Goal: Complete application form

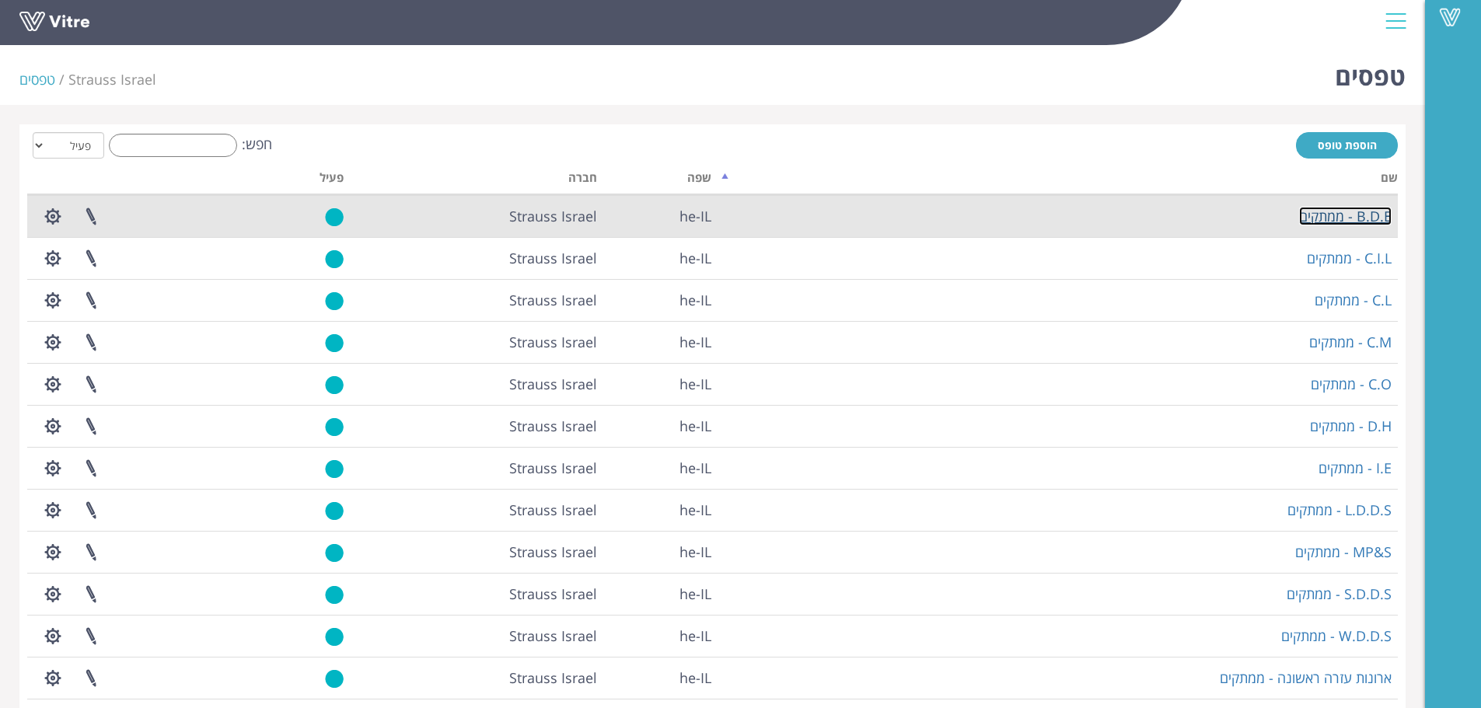
click at [1366, 217] on link "B.D.E - ממתקים" at bounding box center [1345, 216] width 93 height 19
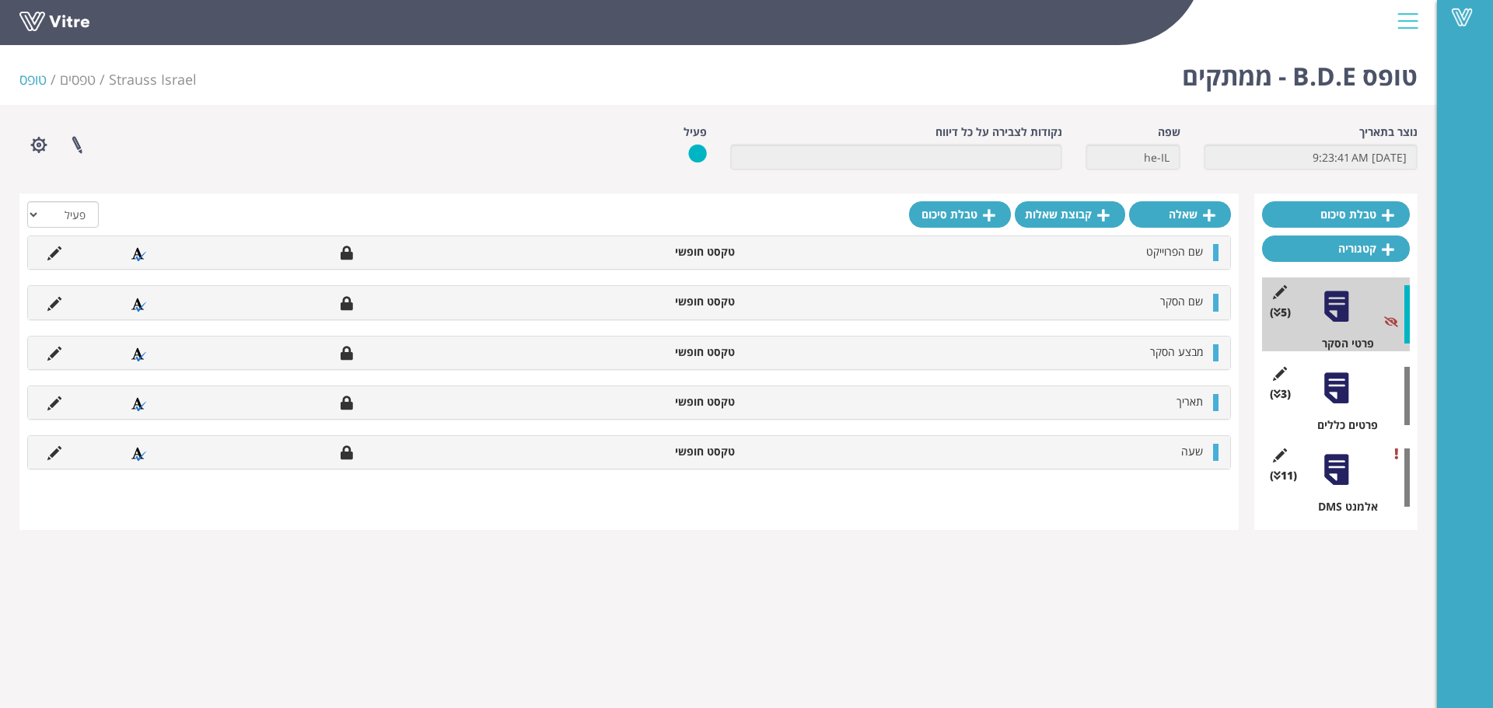
click at [1339, 402] on div at bounding box center [1336, 388] width 35 height 35
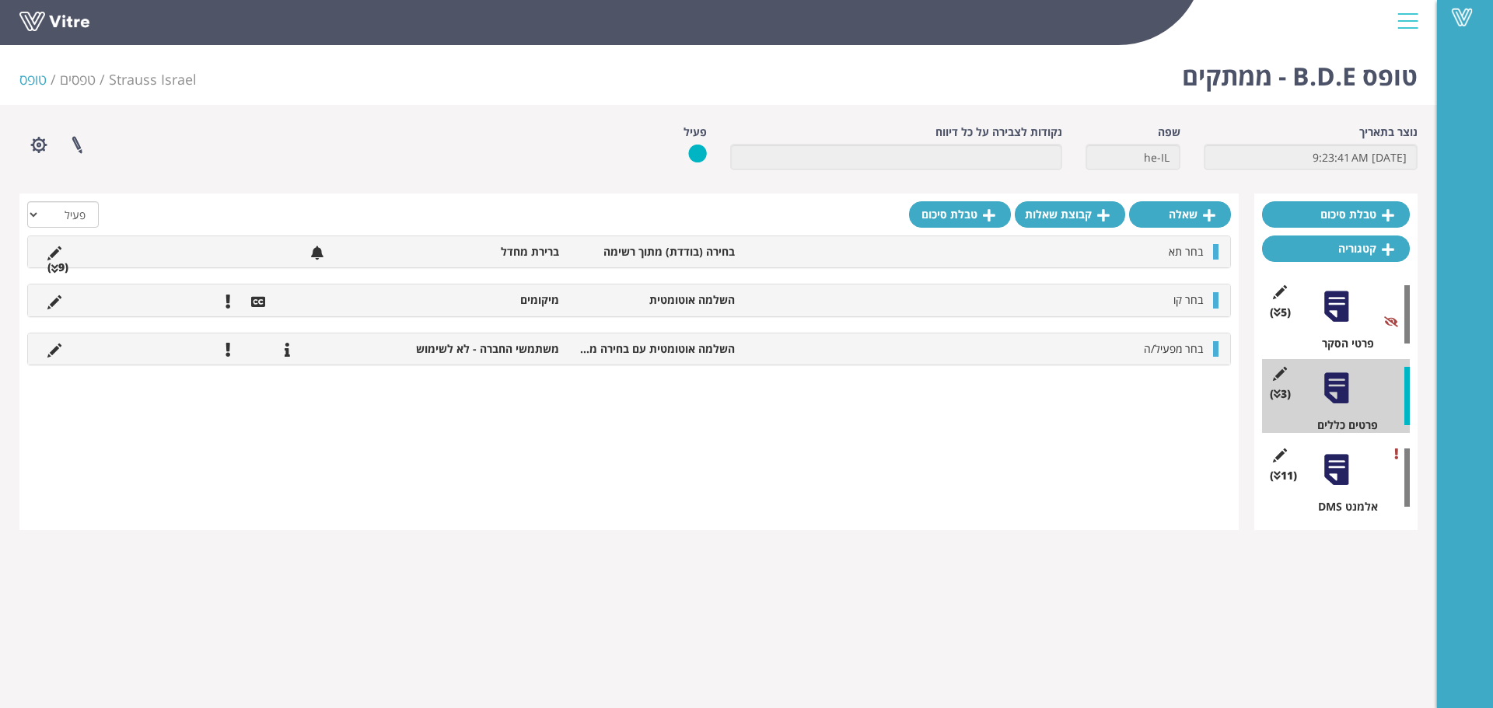
click at [1190, 260] on div "בחר תא בחירה (בודדת) מתוך רשימה ברירת מחדל (9 )" at bounding box center [629, 251] width 1202 height 31
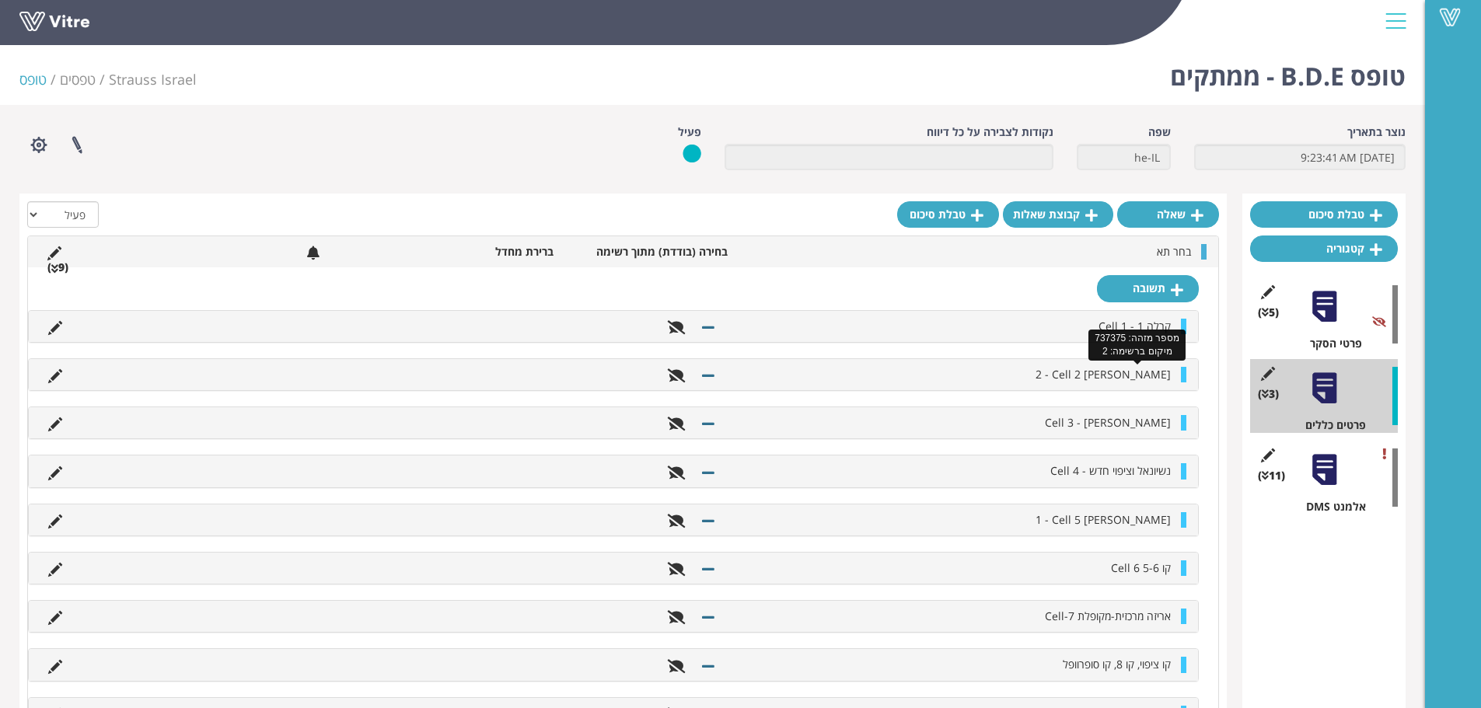
click at [1159, 374] on span "וינקלר 2 - Cell 2" at bounding box center [1103, 374] width 135 height 15
click at [1181, 375] on div "וינקלר 2 - Cell 2" at bounding box center [613, 374] width 1169 height 31
click at [1184, 377] on div at bounding box center [1183, 375] width 5 height 16
click at [54, 374] on icon at bounding box center [55, 376] width 14 height 14
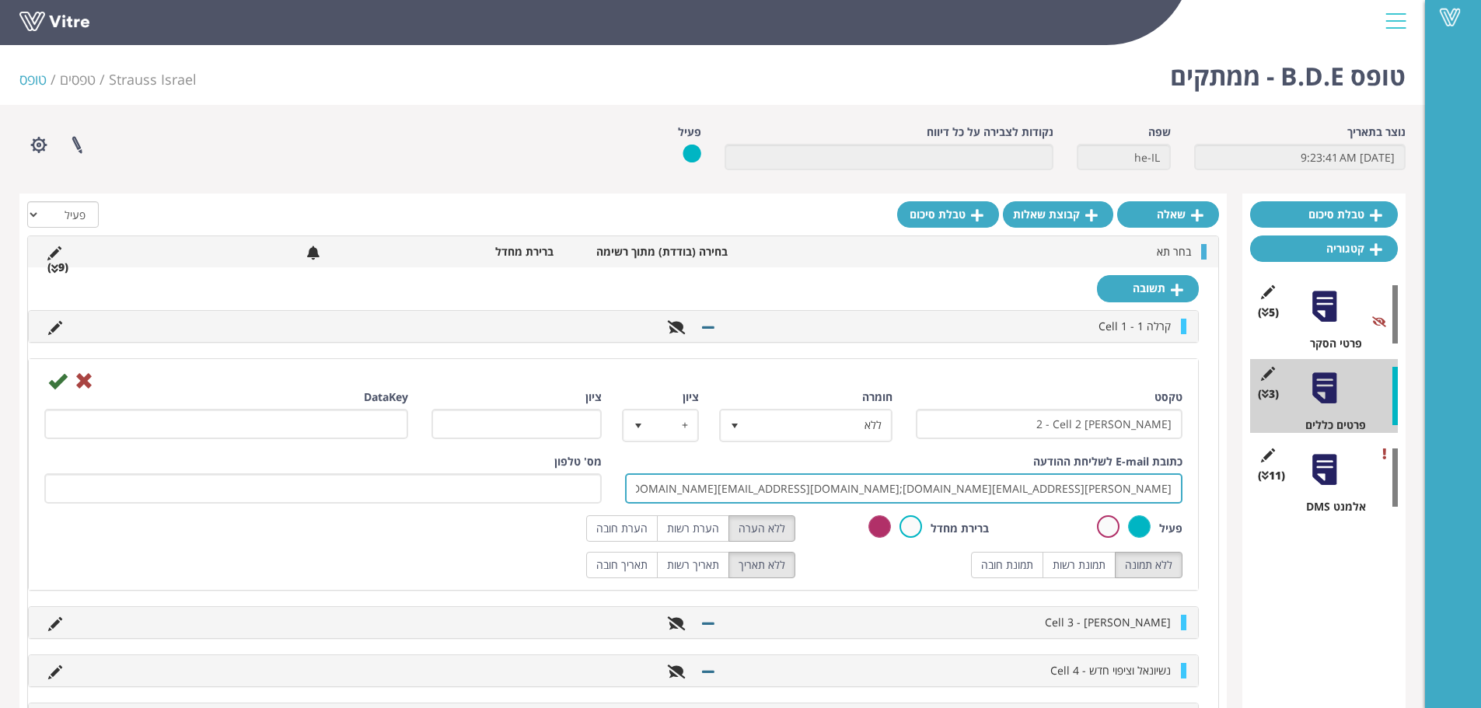
click at [962, 490] on input "yazan.kiwan@strauss-group.com;ohad.vanunu@strauss-group.com;alex.balagula@strau…" at bounding box center [903, 489] width 557 height 30
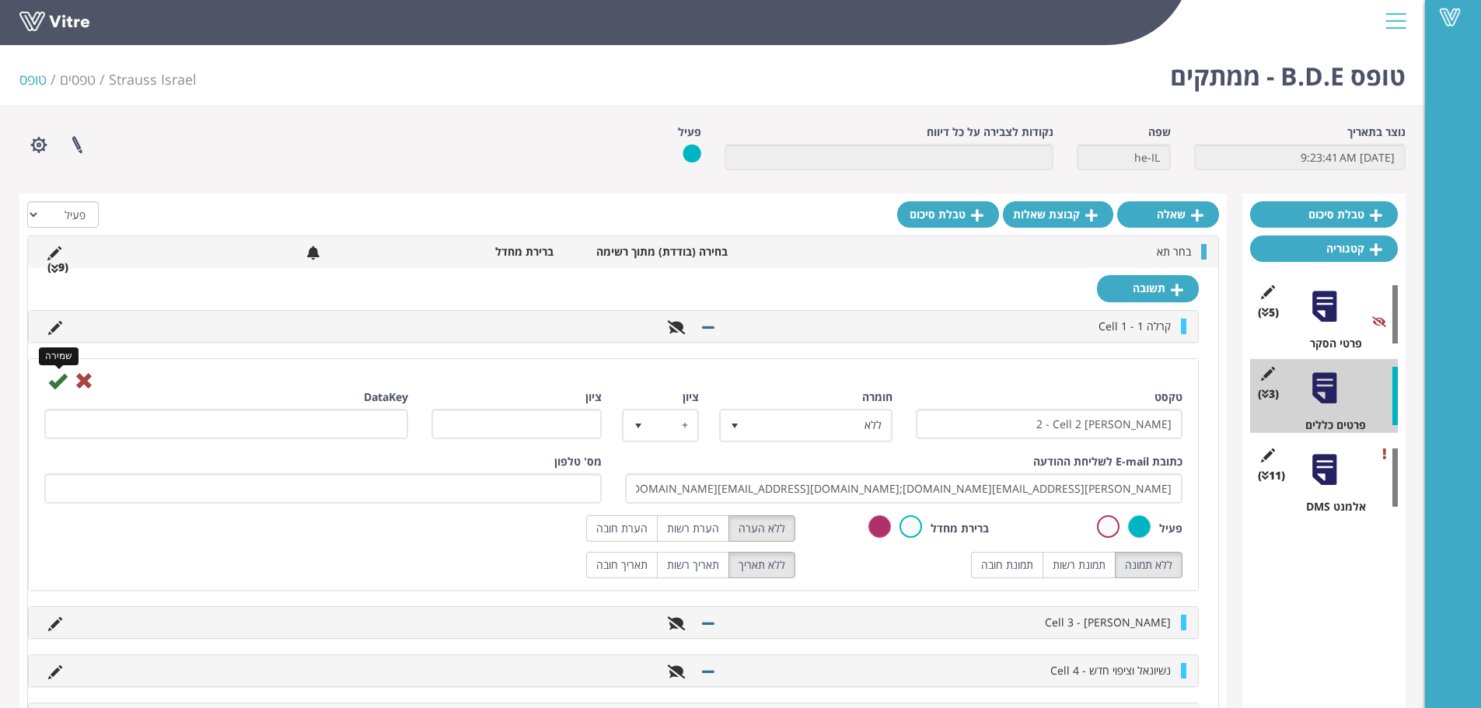
click at [55, 382] on icon at bounding box center [57, 381] width 19 height 19
